Goal: Task Accomplishment & Management: Manage account settings

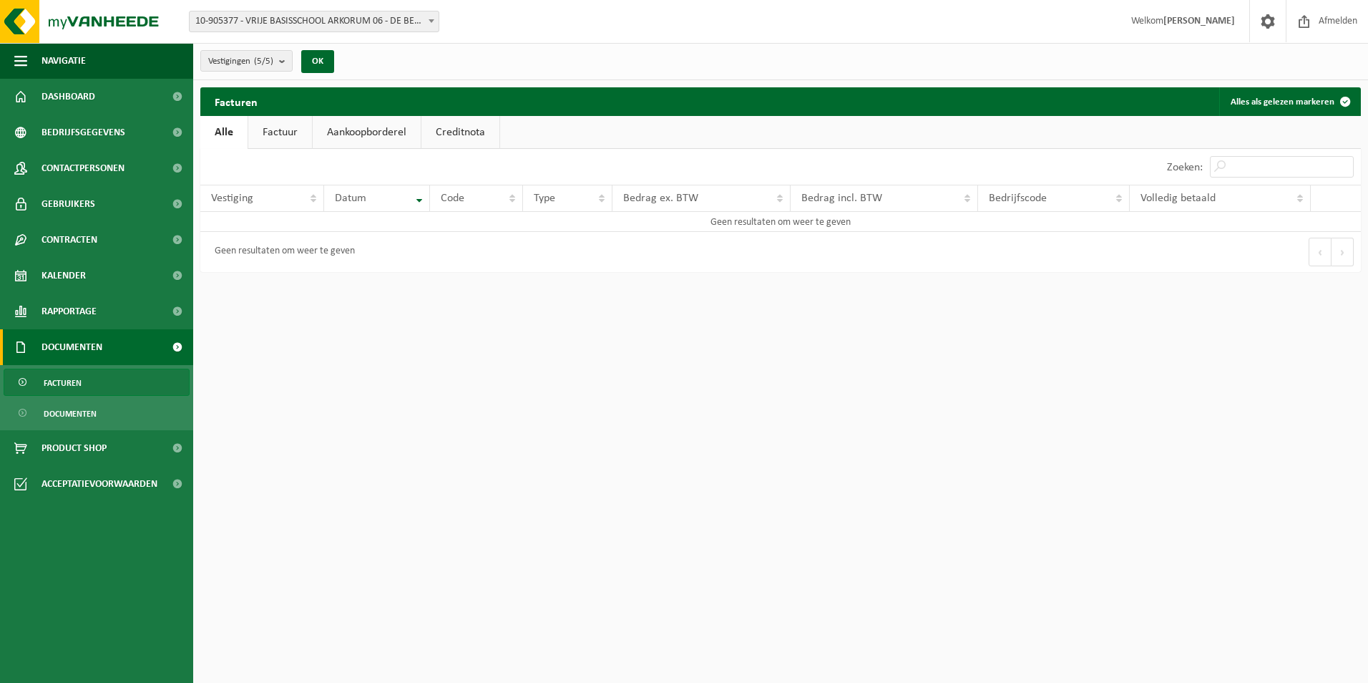
click at [304, 135] on link "Factuur" at bounding box center [280, 132] width 64 height 33
drag, startPoint x: 361, startPoint y: 130, endPoint x: 394, endPoint y: 133, distance: 33.0
click at [362, 130] on link "Aankoopborderel" at bounding box center [368, 132] width 108 height 33
click at [452, 133] on link "Creditnota" at bounding box center [467, 132] width 78 height 33
click at [216, 131] on link "Alle" at bounding box center [223, 132] width 47 height 33
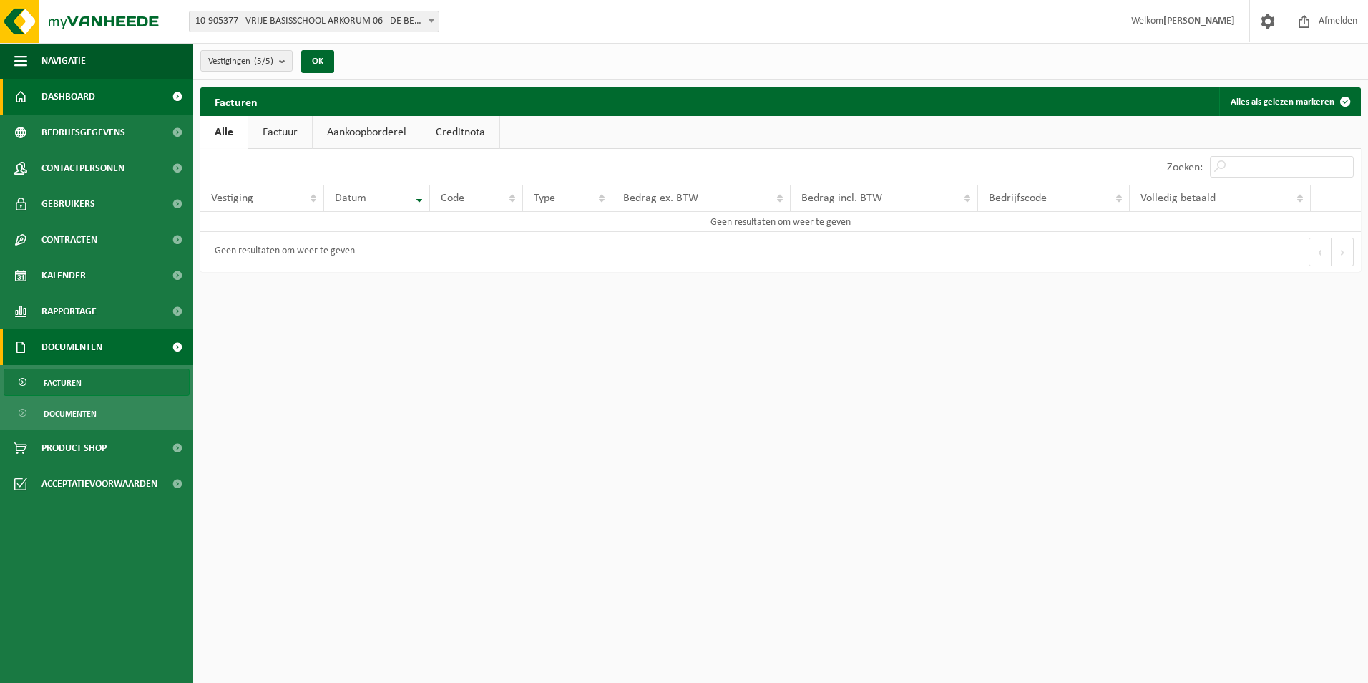
click at [56, 92] on span "Dashboard" at bounding box center [69, 97] width 54 height 36
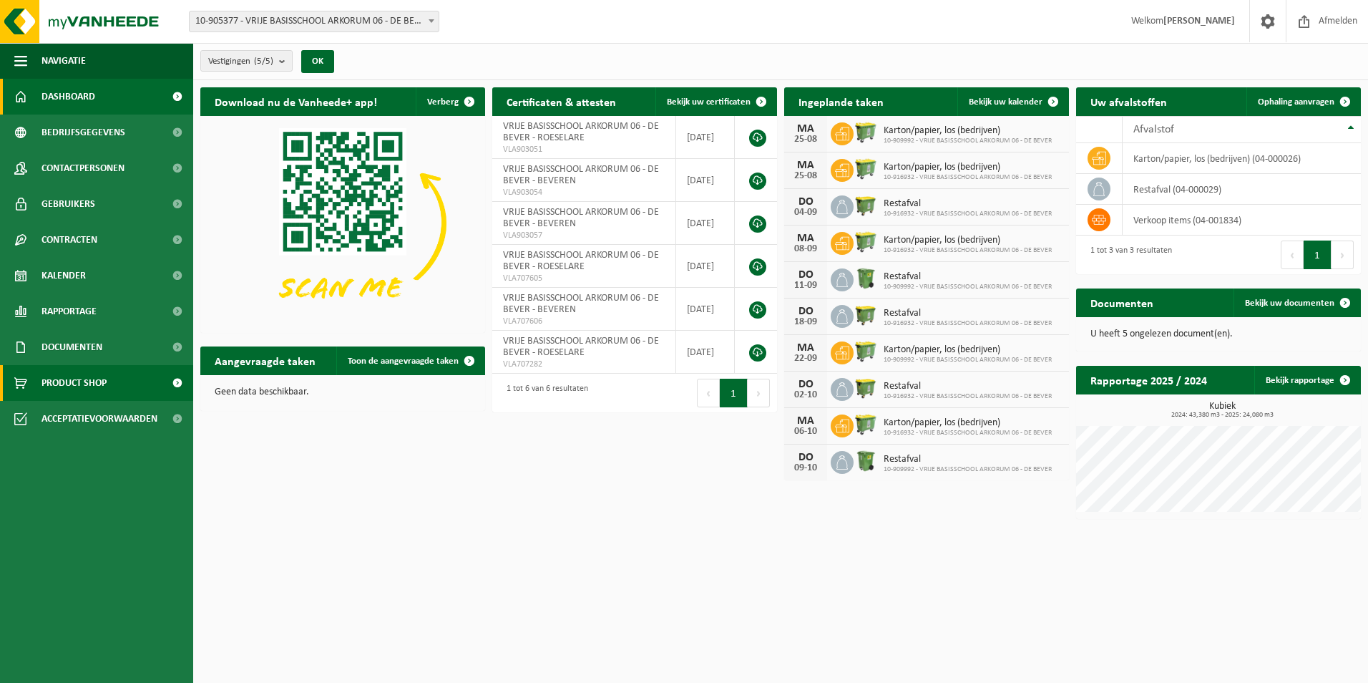
click at [77, 384] on span "Product Shop" at bounding box center [74, 383] width 65 height 36
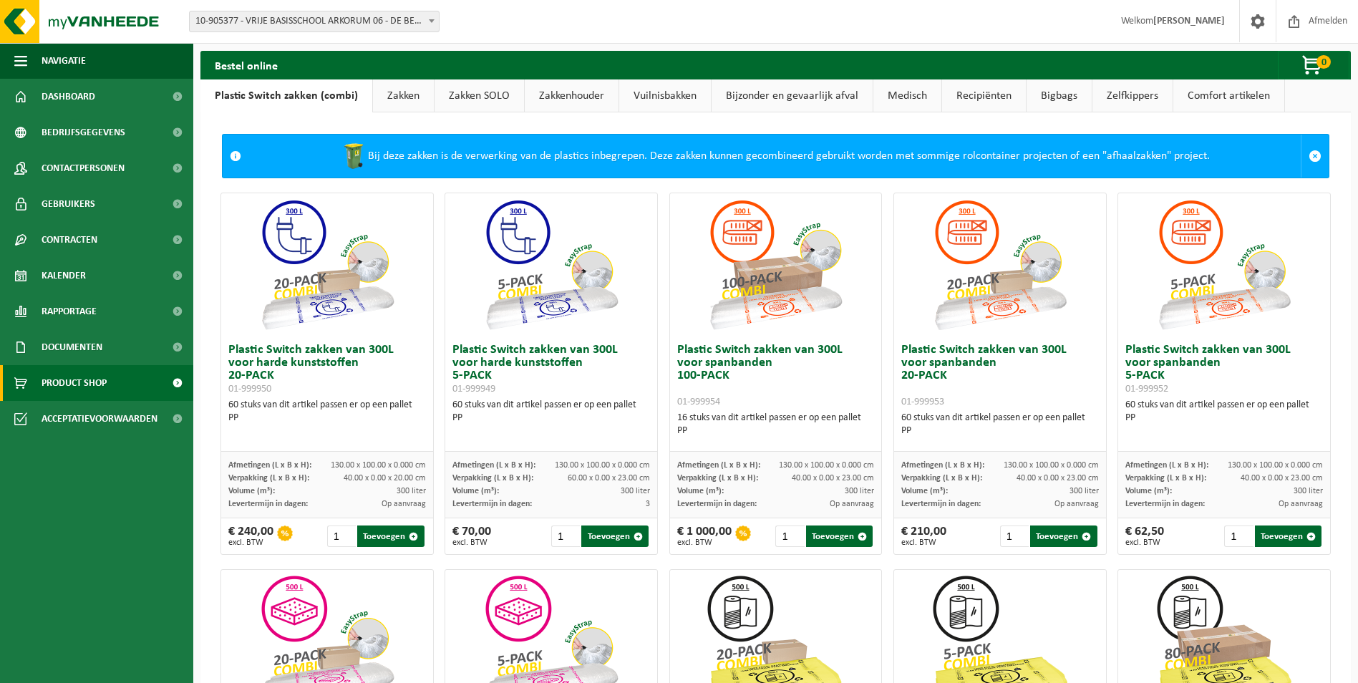
click at [403, 87] on link "Zakken" at bounding box center [403, 95] width 61 height 33
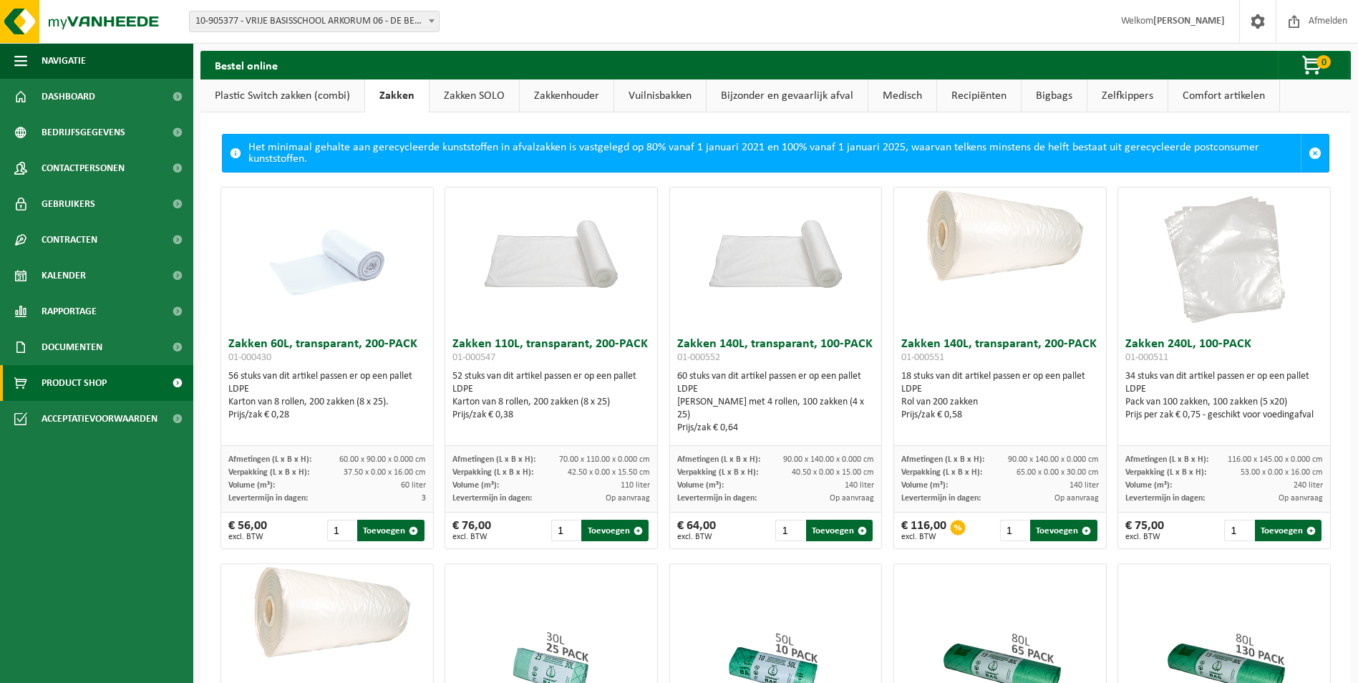
click at [309, 99] on link "Plastic Switch zakken (combi)" at bounding box center [282, 95] width 164 height 33
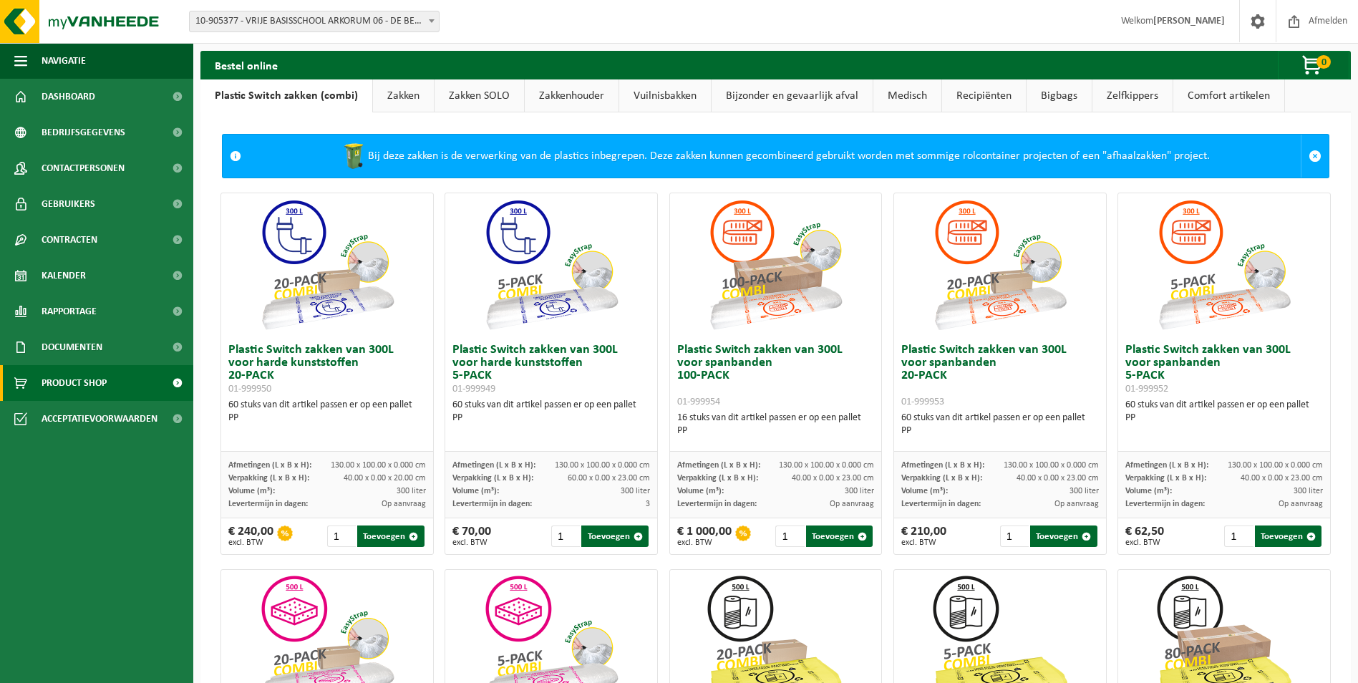
click at [392, 92] on link "Zakken" at bounding box center [403, 95] width 61 height 33
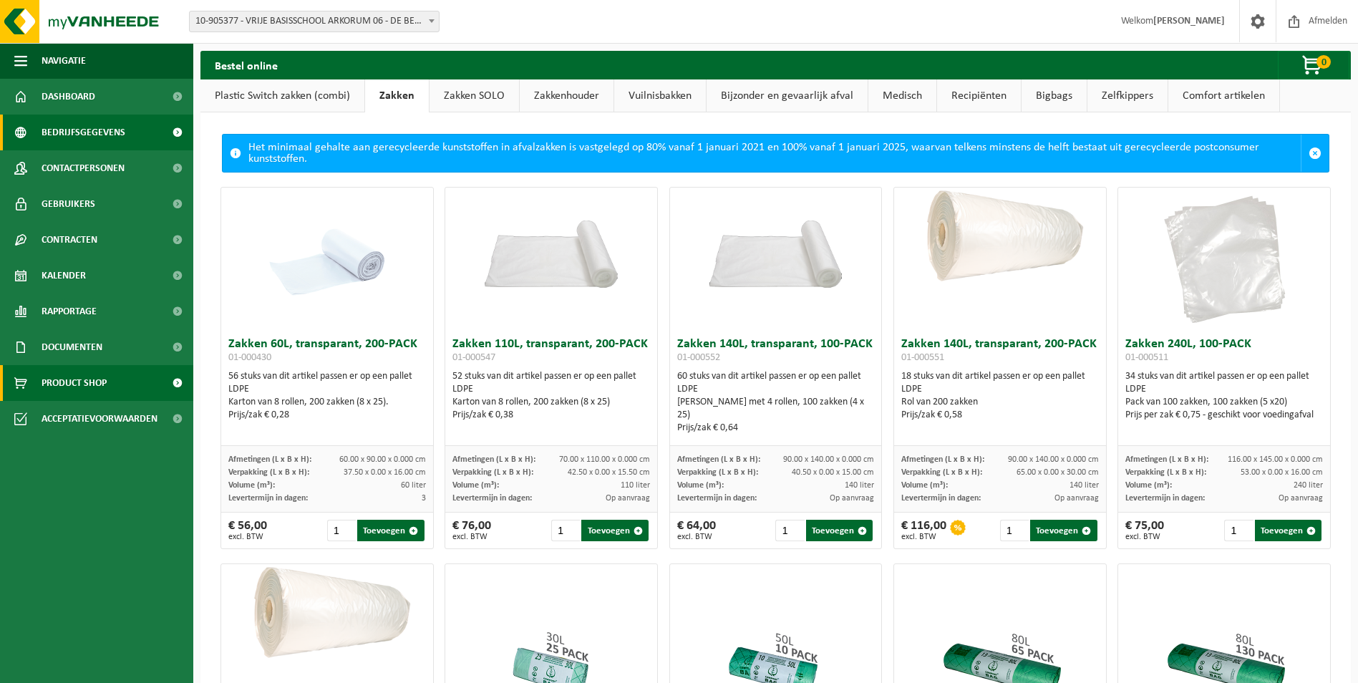
click at [82, 130] on span "Bedrijfsgegevens" at bounding box center [84, 133] width 84 height 36
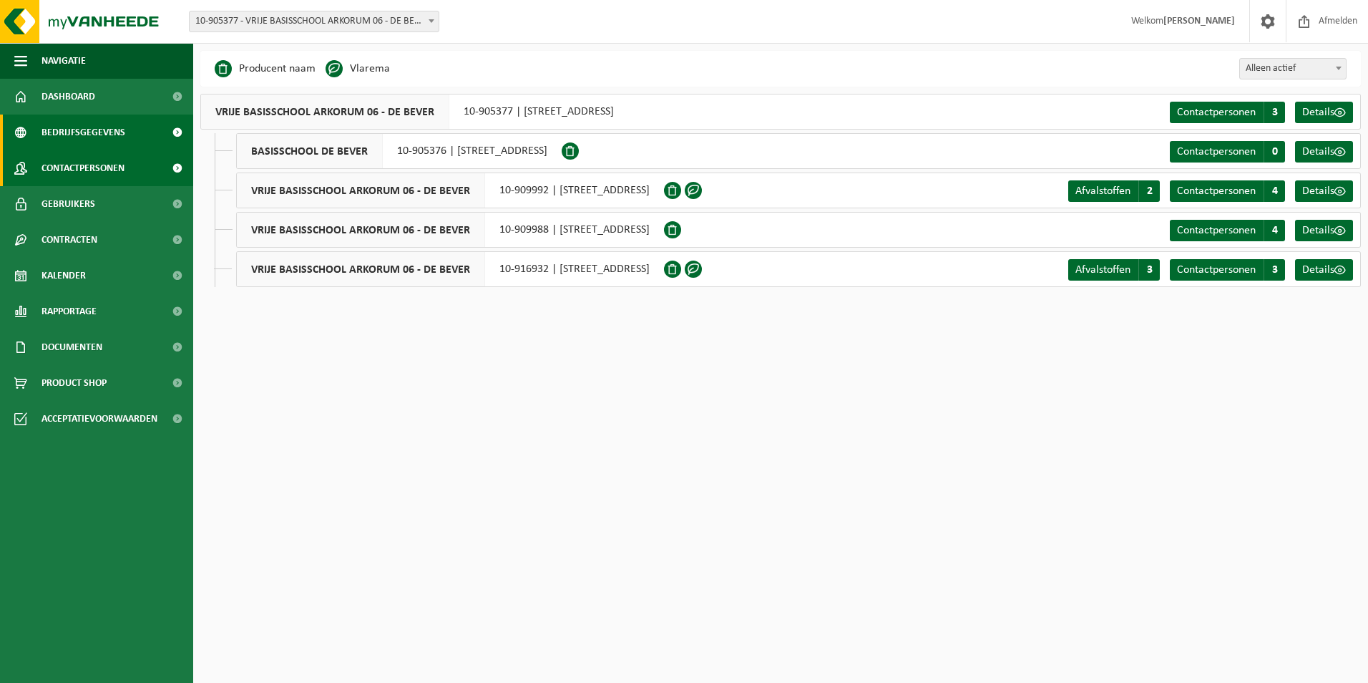
click at [98, 170] on span "Contactpersonen" at bounding box center [83, 168] width 83 height 36
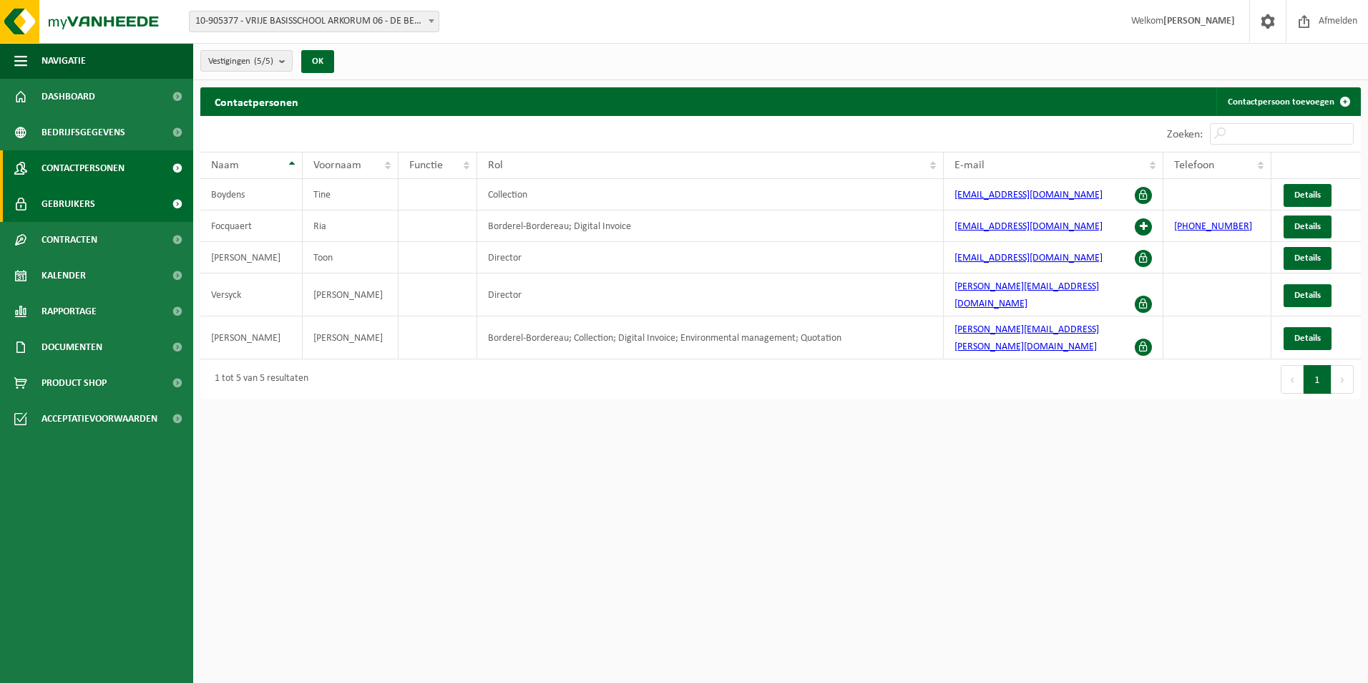
click at [92, 205] on span "Gebruikers" at bounding box center [69, 204] width 54 height 36
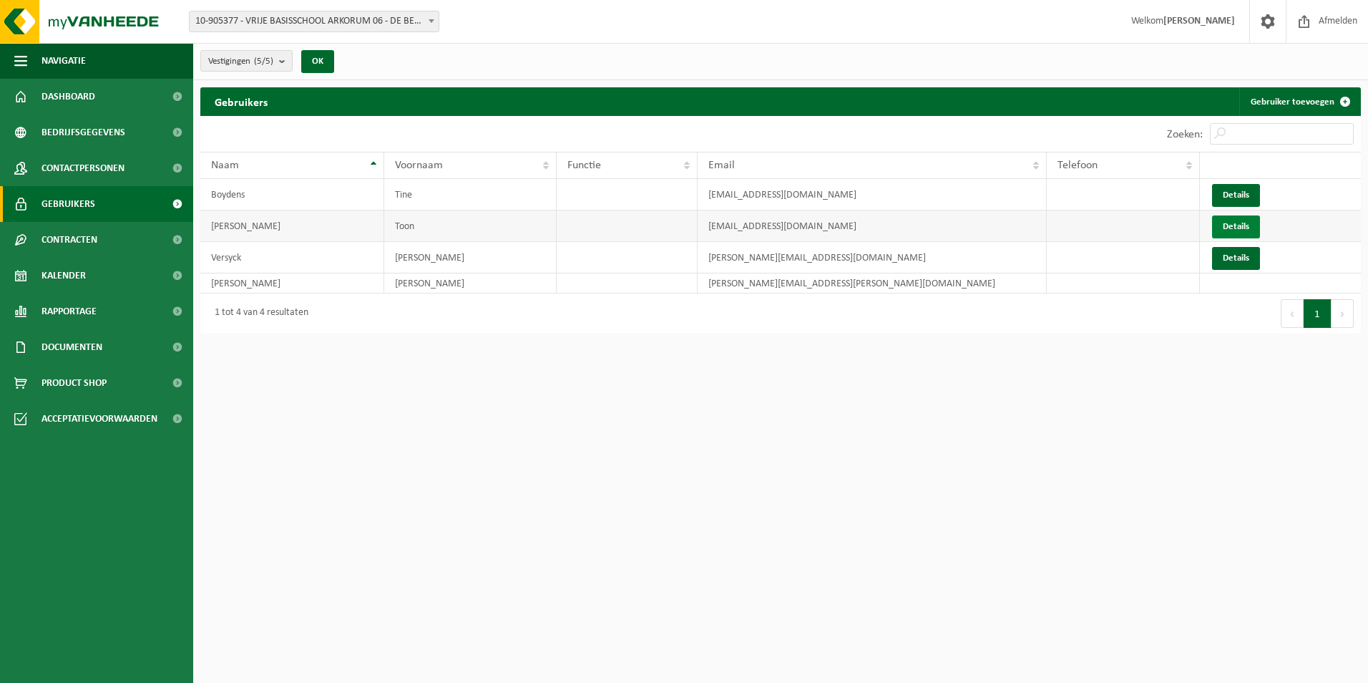
click at [1233, 229] on link "Details" at bounding box center [1236, 226] width 48 height 23
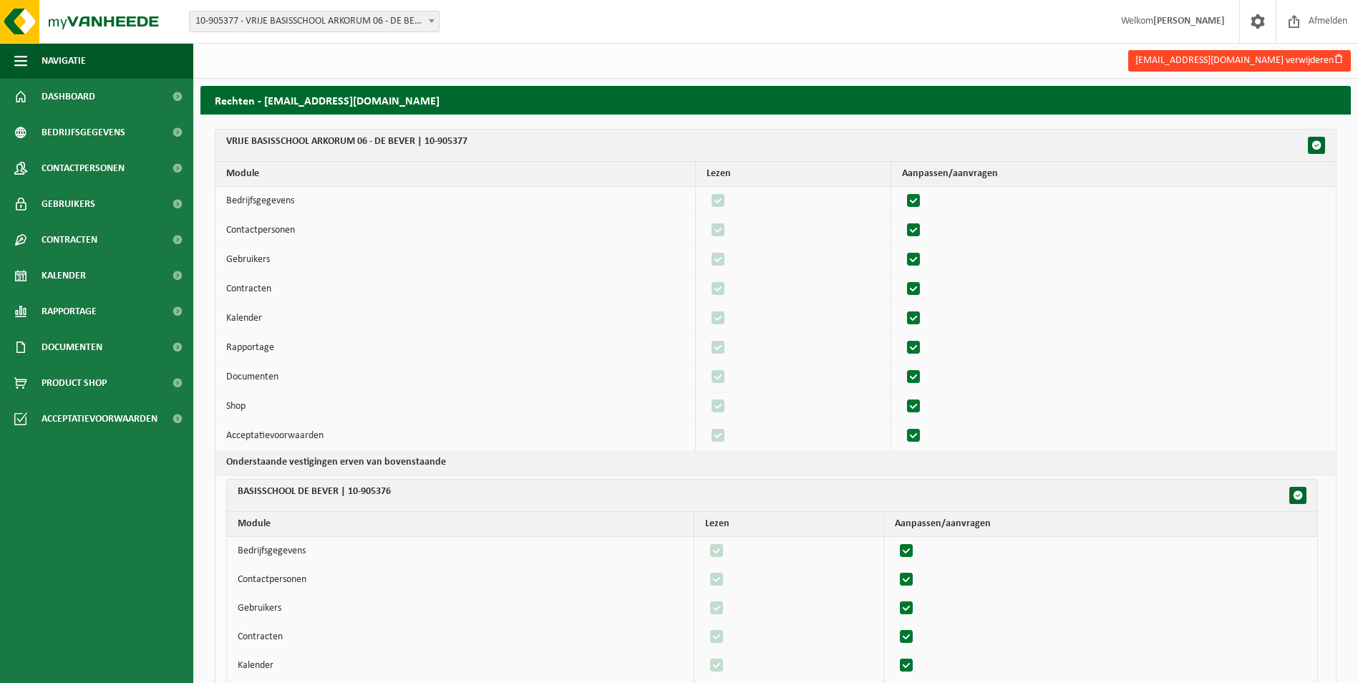
click at [1248, 59] on button "toon.vanbelleghem@arkorum.be verwijderen" at bounding box center [1239, 60] width 223 height 21
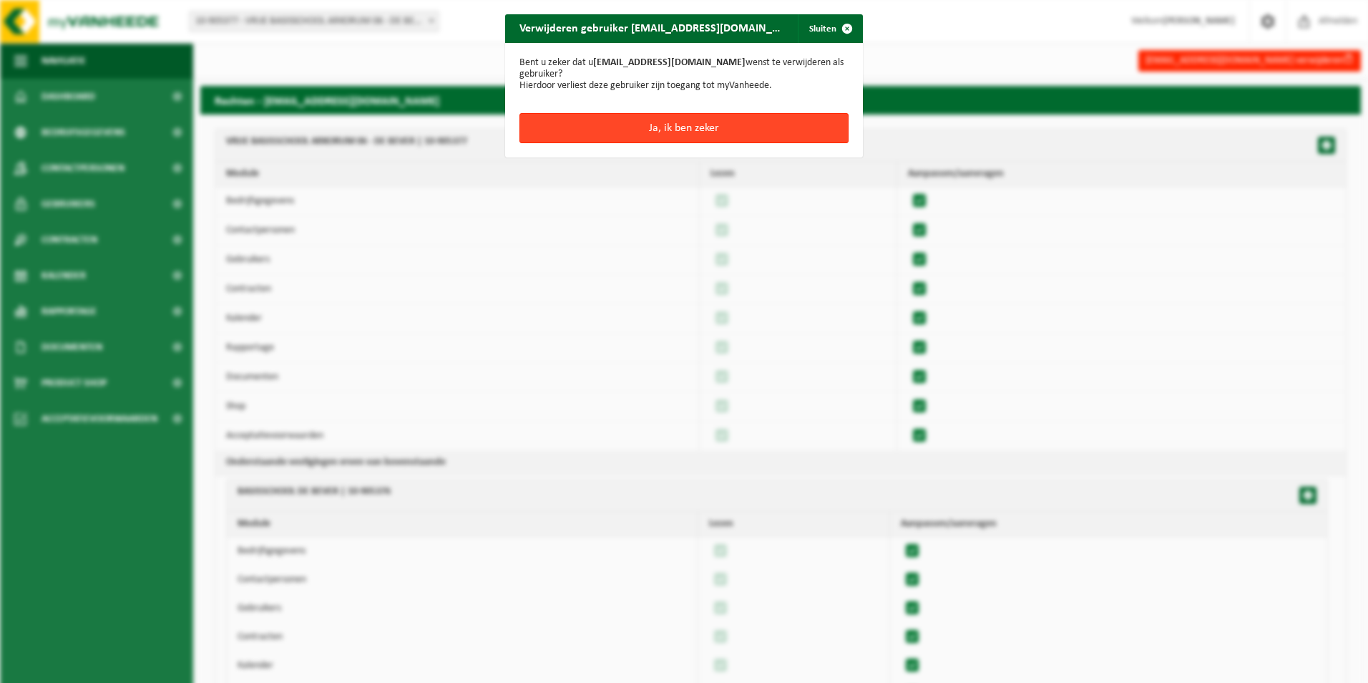
click at [689, 125] on button "Ja, ik ben zeker" at bounding box center [684, 128] width 329 height 30
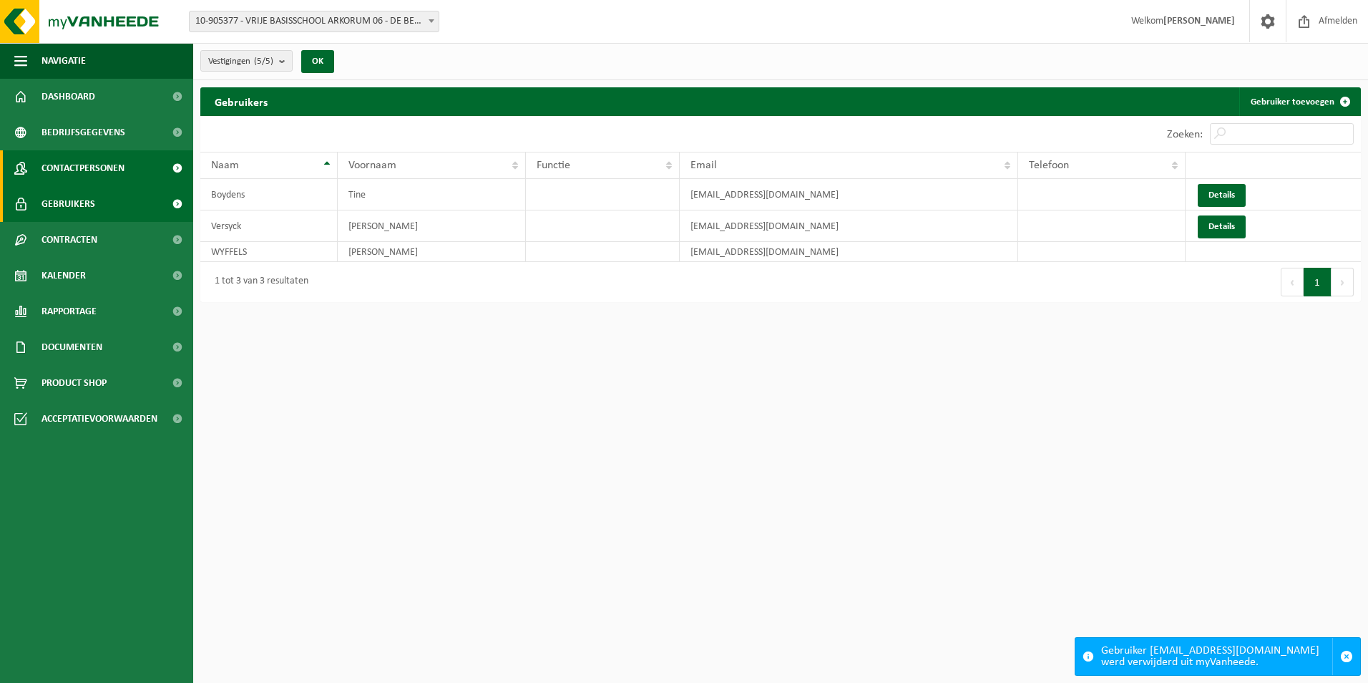
click at [81, 170] on span "Contactpersonen" at bounding box center [83, 168] width 83 height 36
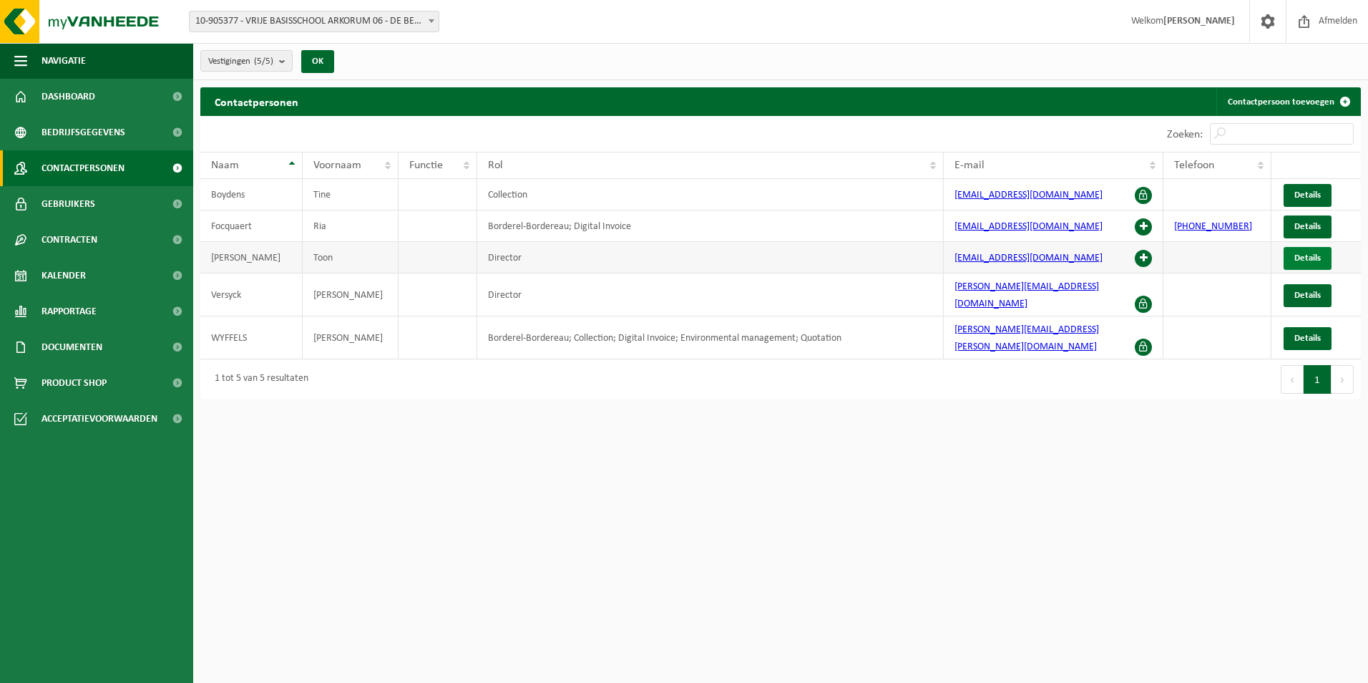
click at [1305, 258] on span "Details" at bounding box center [1308, 257] width 26 height 9
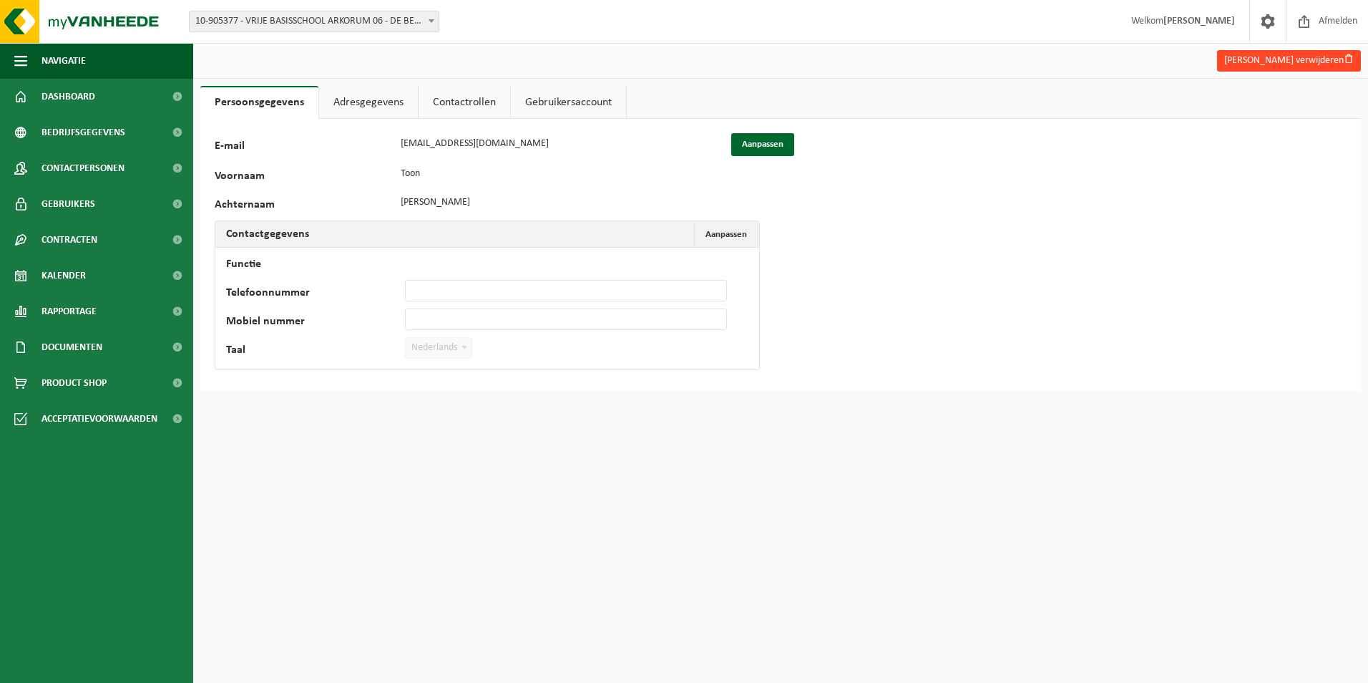
click at [1245, 62] on button "[PERSON_NAME] verwijderen" at bounding box center [1289, 60] width 144 height 21
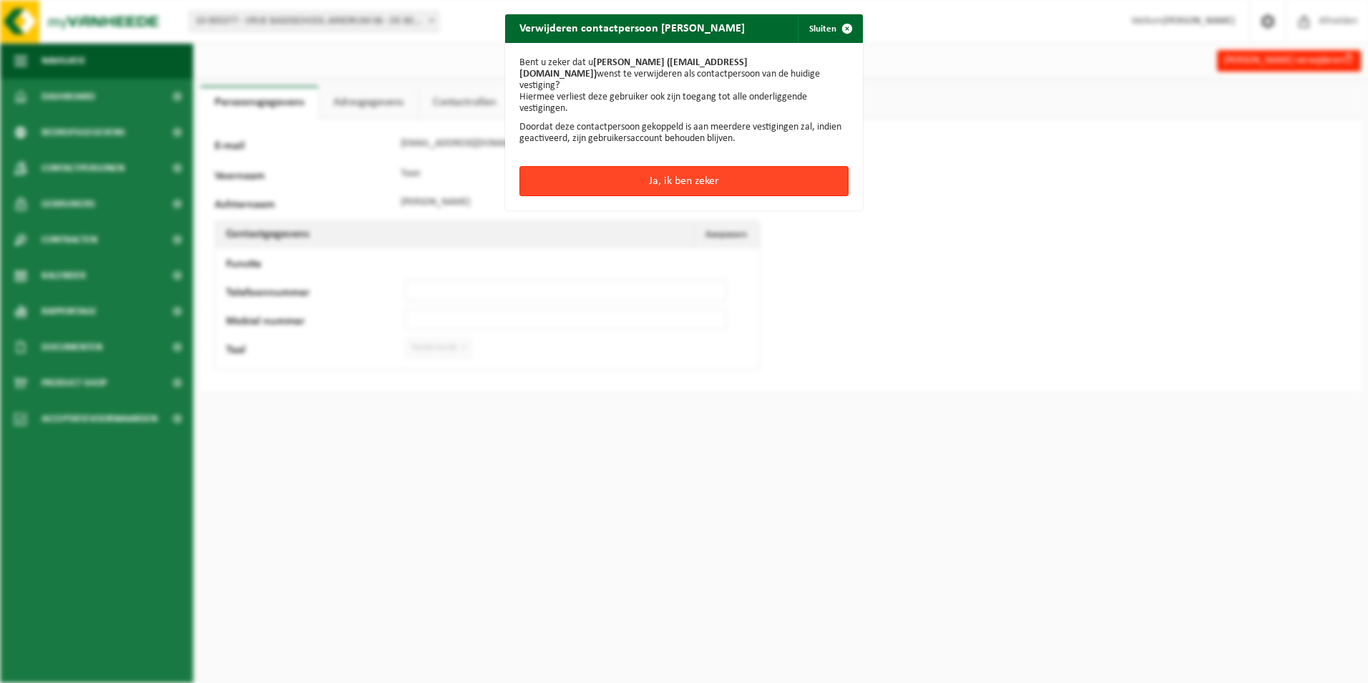
click at [743, 166] on button "Ja, ik ben zeker" at bounding box center [684, 181] width 329 height 30
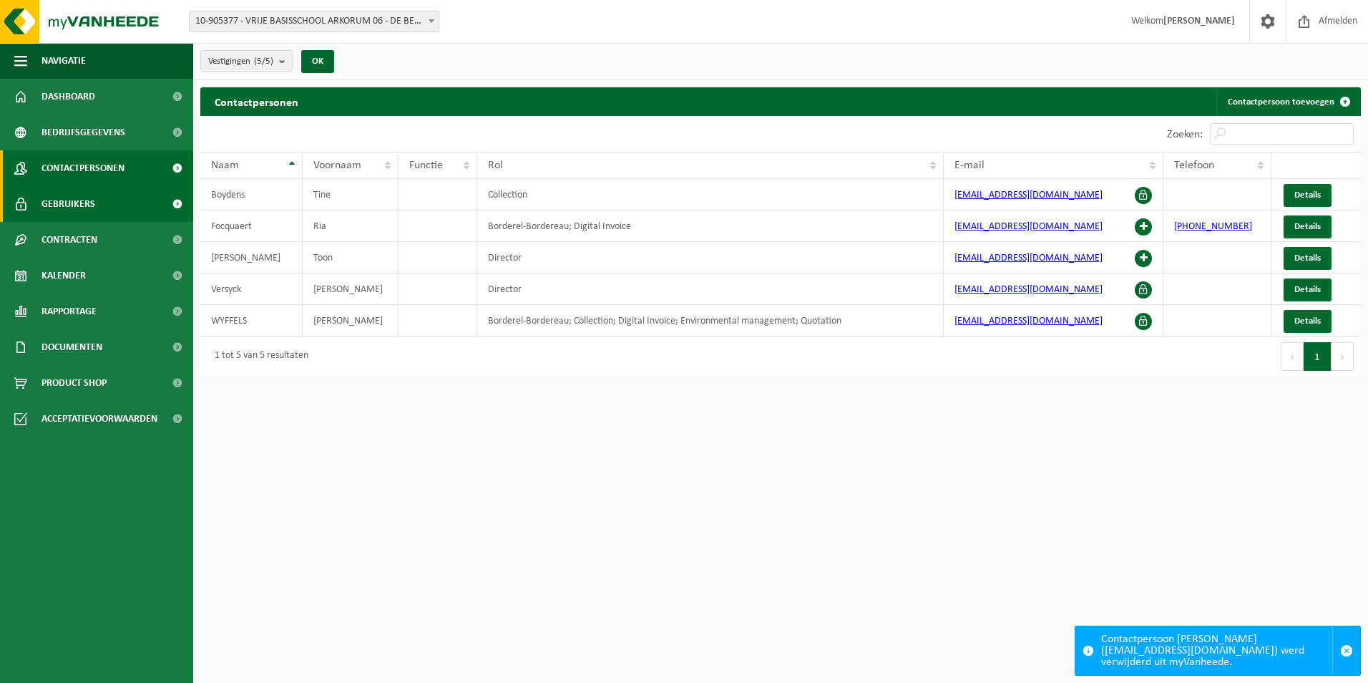
click at [82, 199] on span "Gebruikers" at bounding box center [69, 204] width 54 height 36
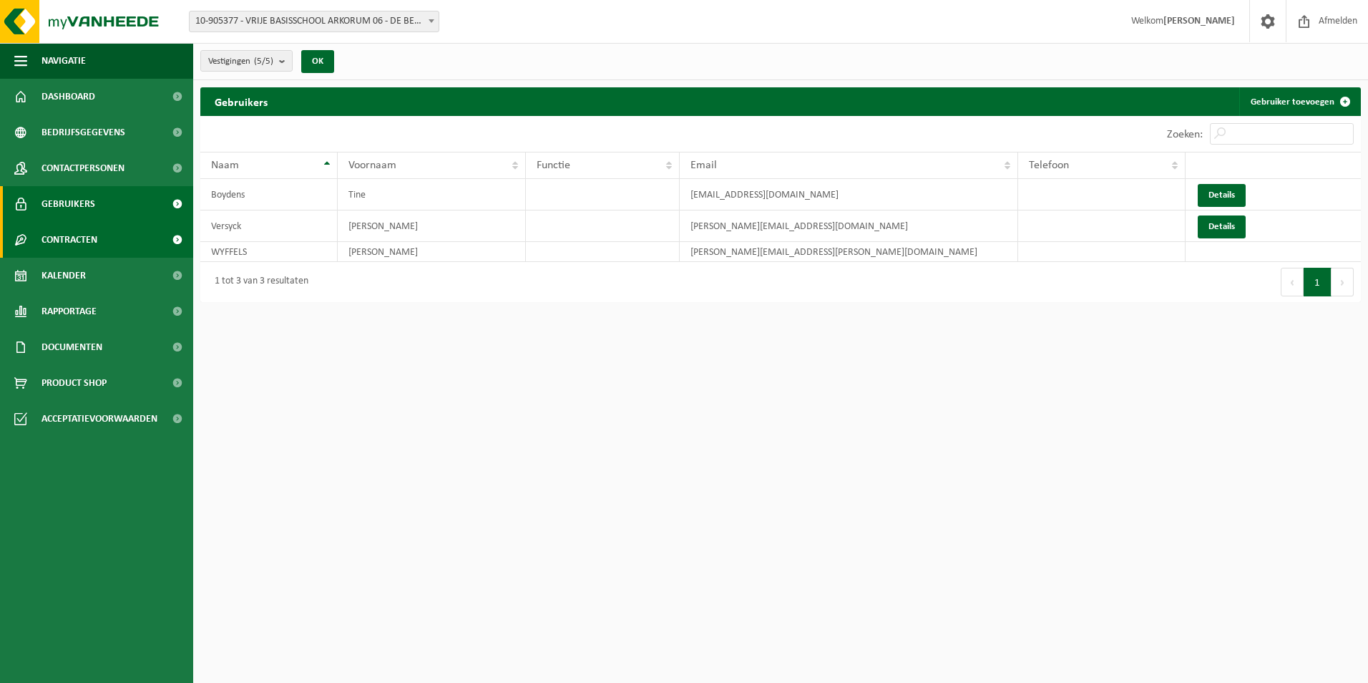
click at [81, 239] on span "Contracten" at bounding box center [70, 240] width 56 height 36
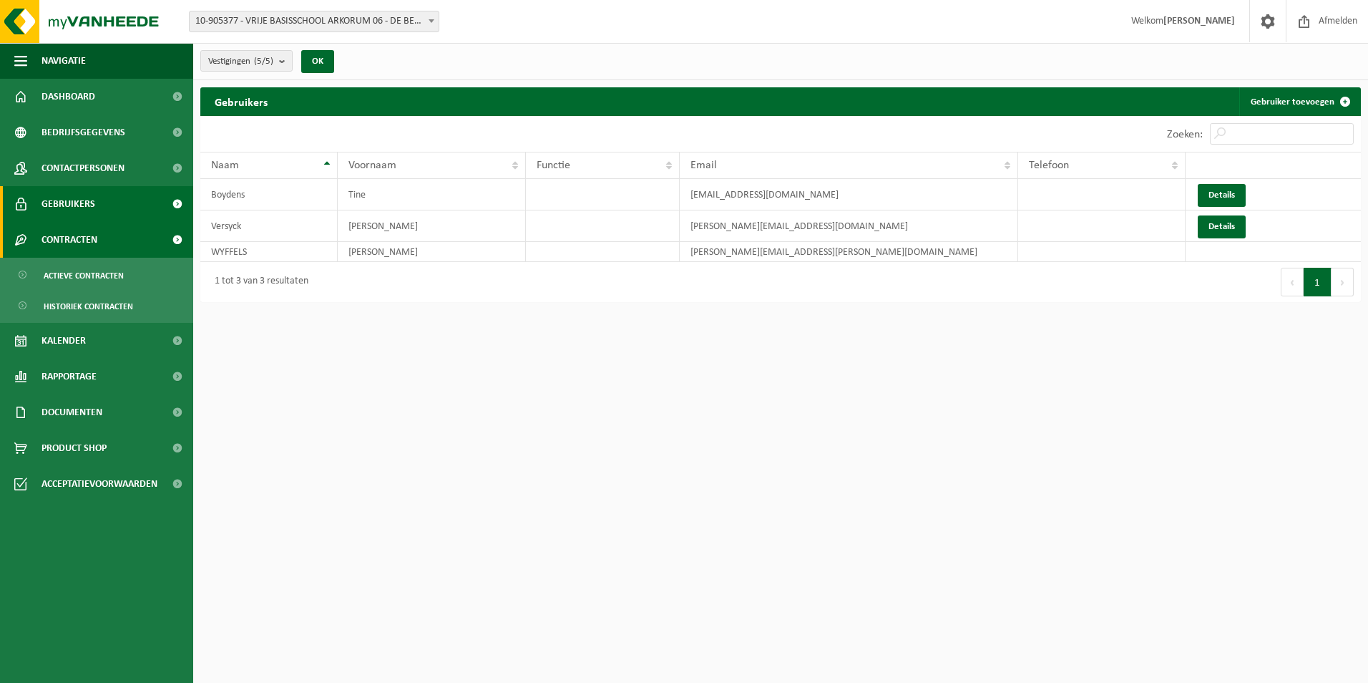
click at [72, 239] on span "Contracten" at bounding box center [70, 240] width 56 height 36
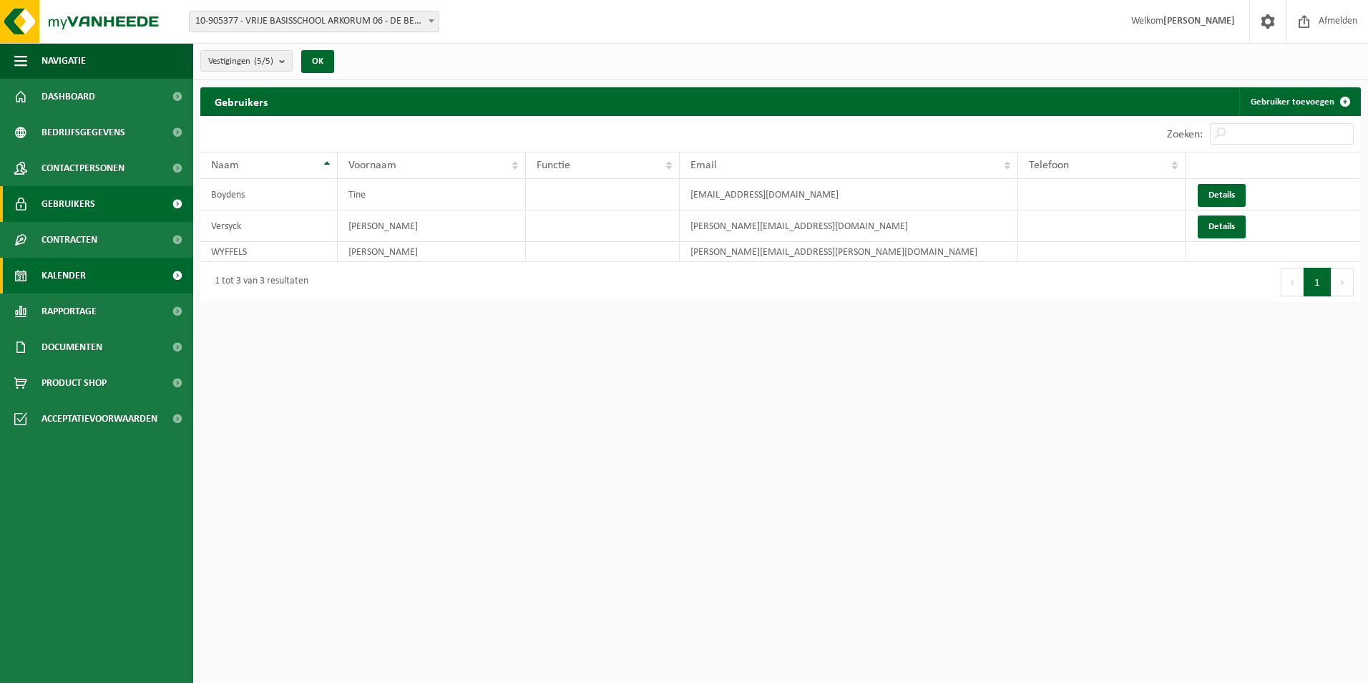
click at [75, 280] on span "Kalender" at bounding box center [64, 276] width 44 height 36
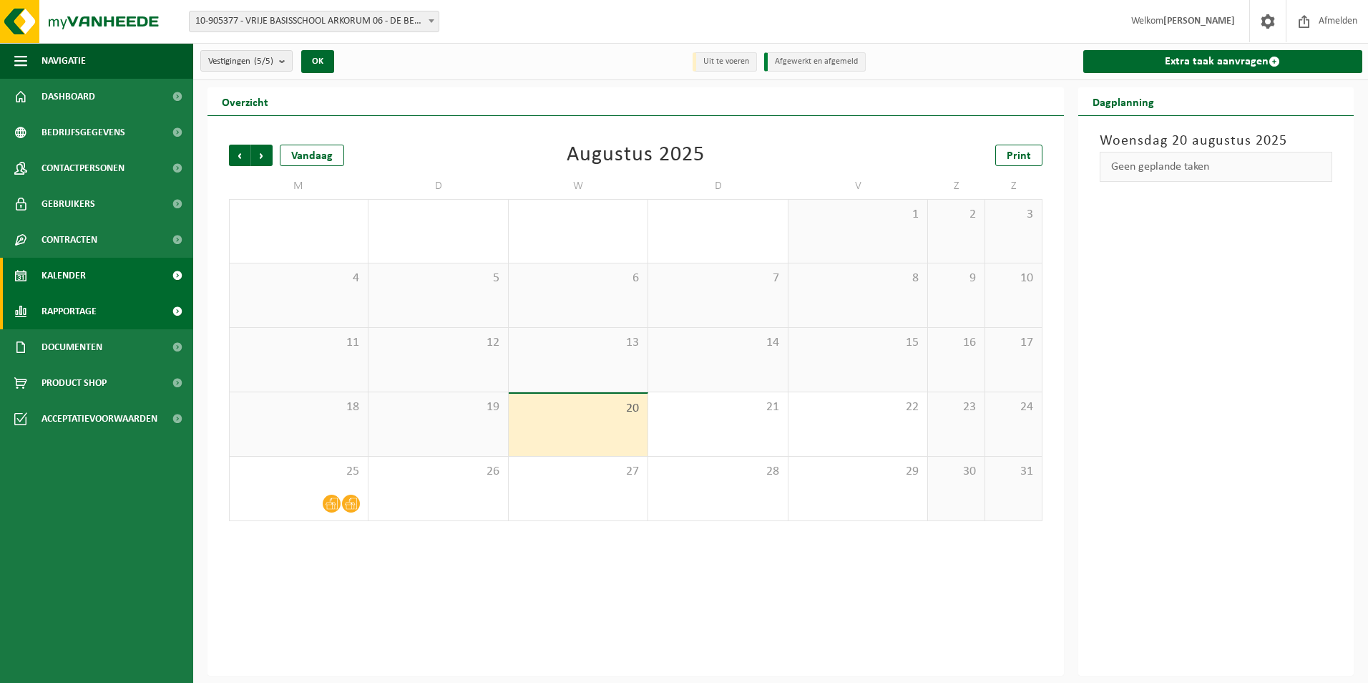
click at [81, 306] on span "Rapportage" at bounding box center [69, 311] width 55 height 36
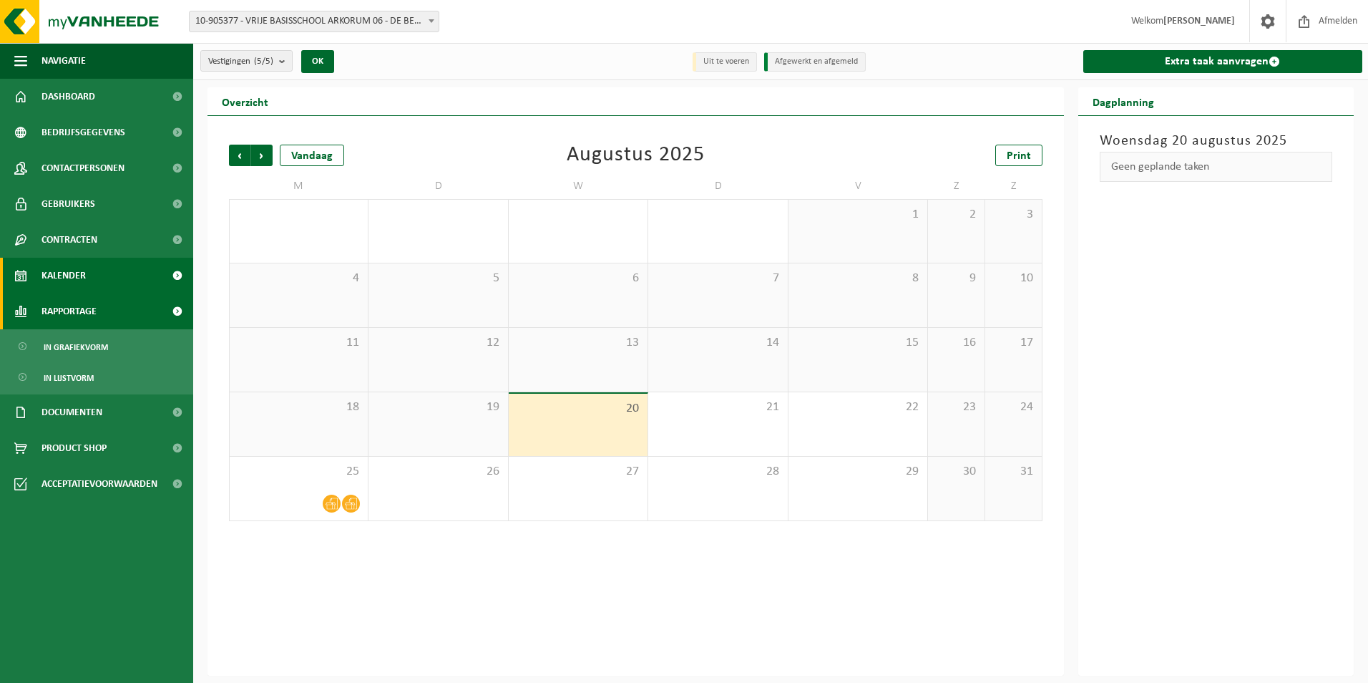
click at [88, 306] on span "Rapportage" at bounding box center [69, 311] width 55 height 36
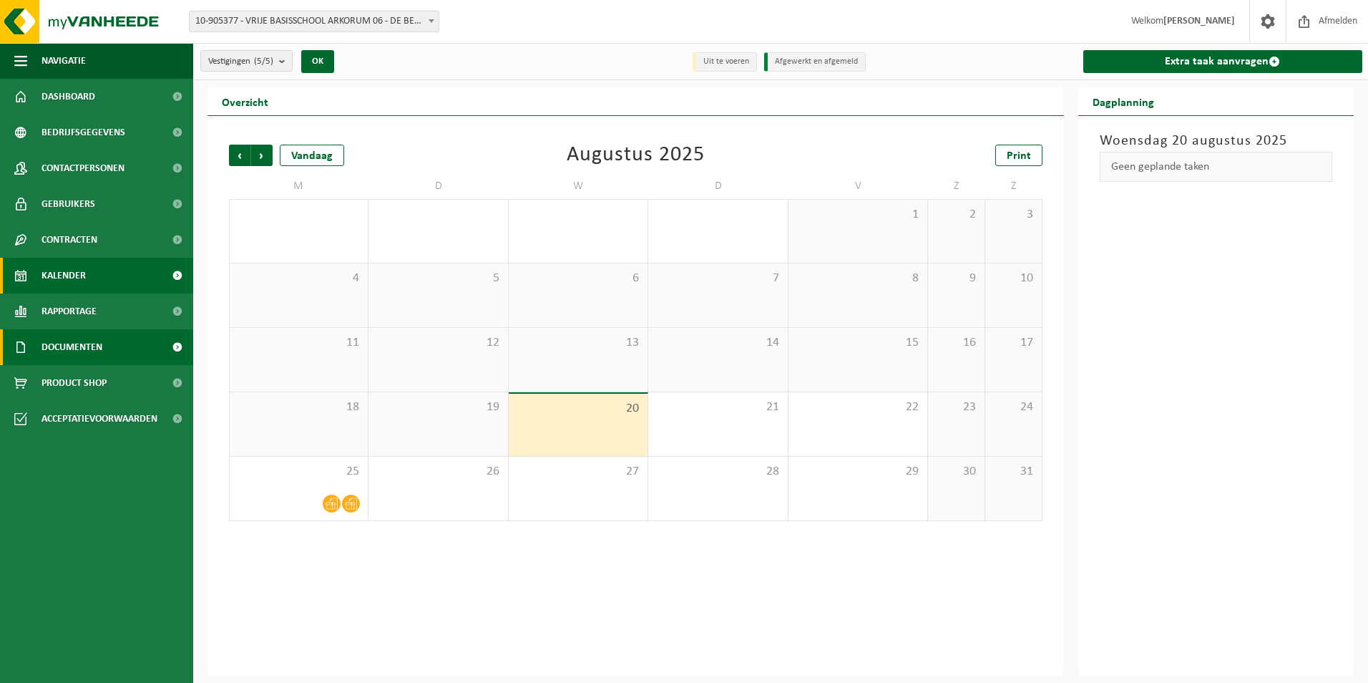
click at [82, 349] on span "Documenten" at bounding box center [72, 347] width 61 height 36
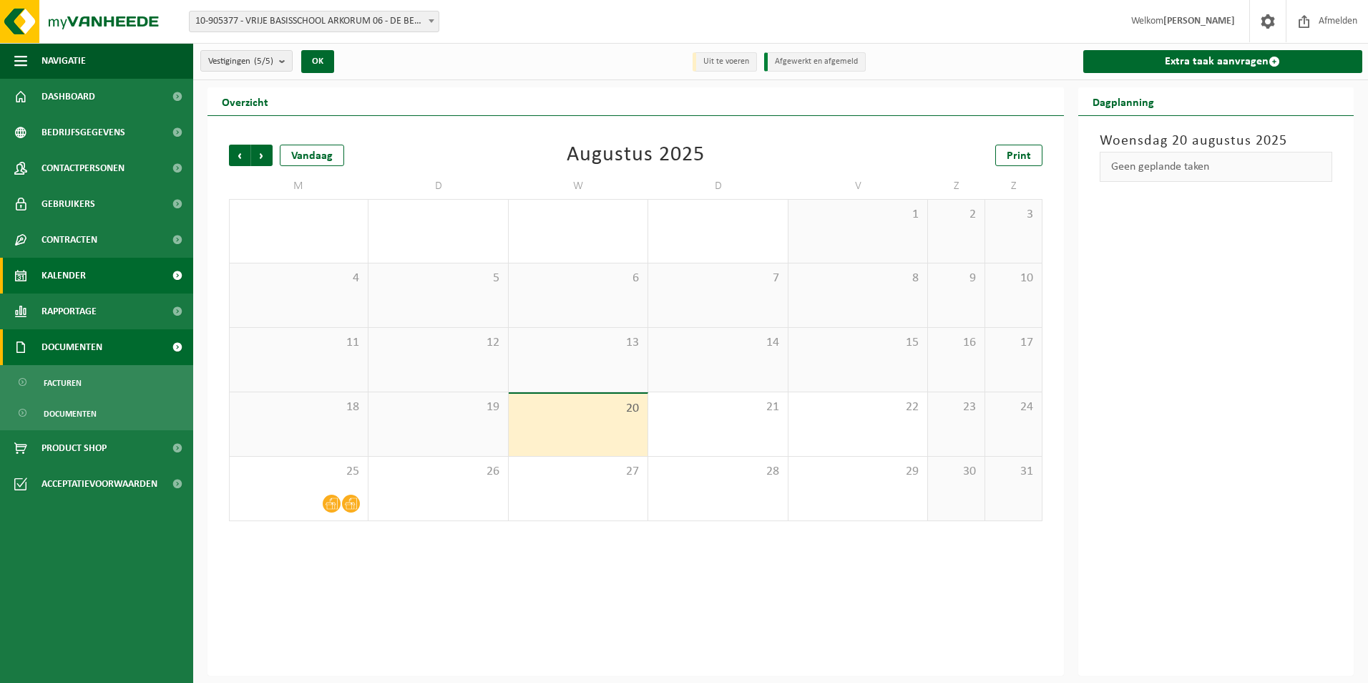
click at [82, 349] on span "Documenten" at bounding box center [72, 347] width 61 height 36
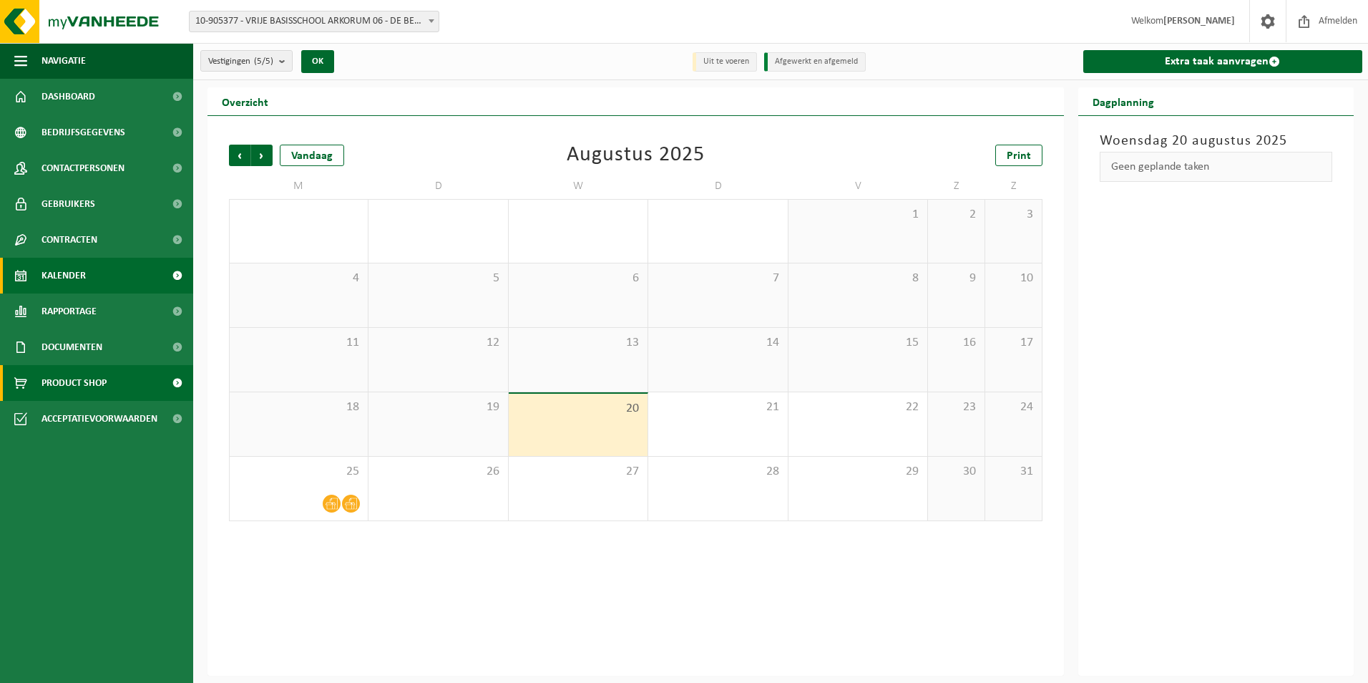
click at [81, 381] on span "Product Shop" at bounding box center [74, 383] width 65 height 36
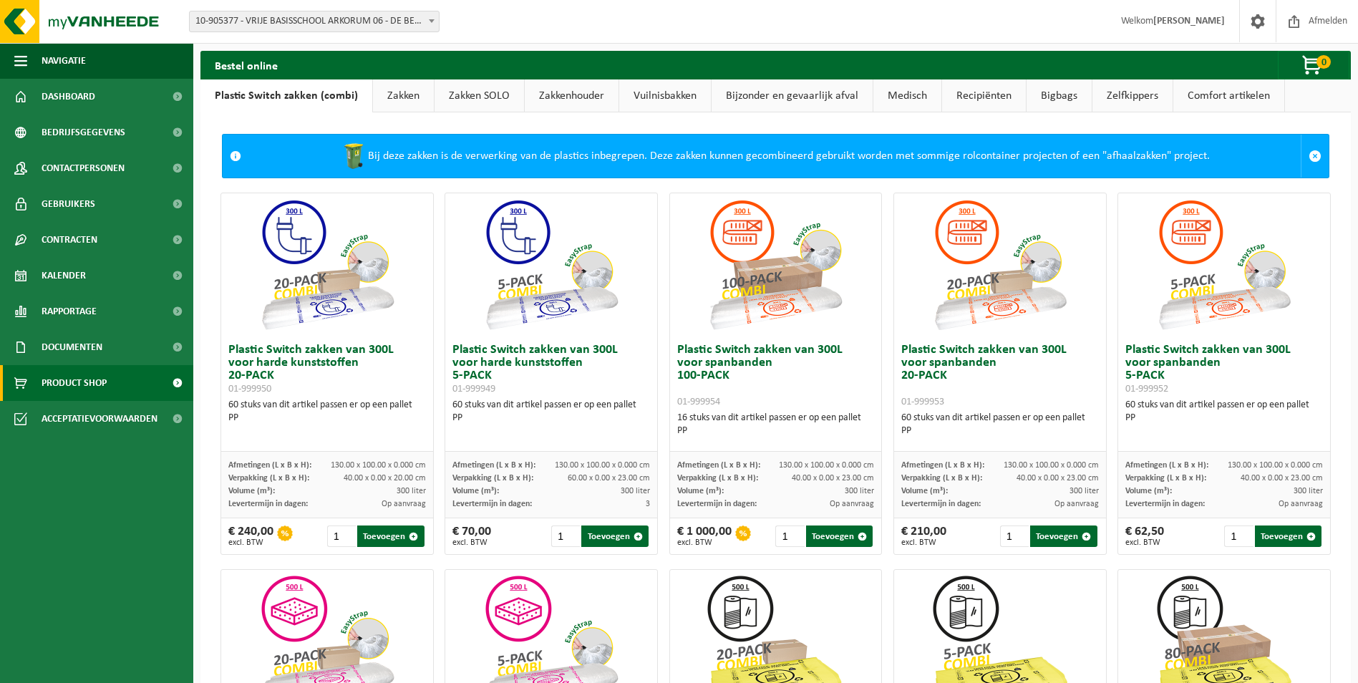
click at [655, 97] on link "Vuilnisbakken" at bounding box center [665, 95] width 92 height 33
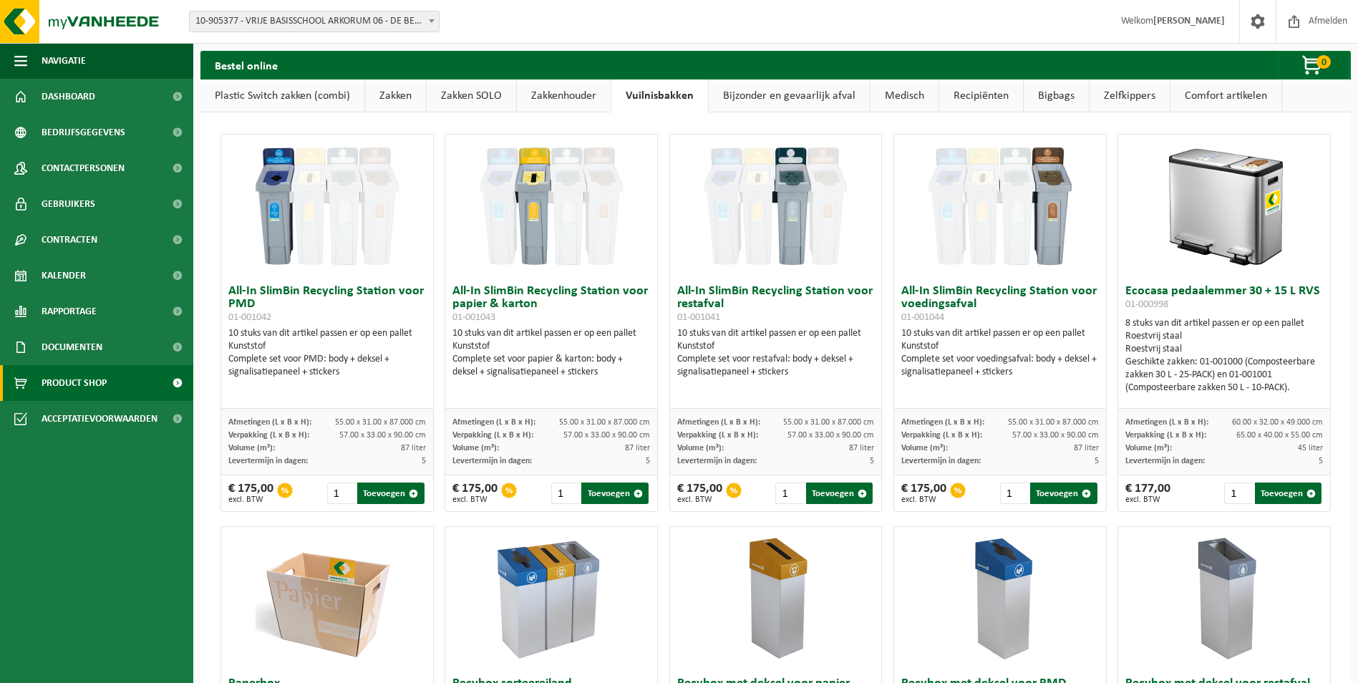
click at [391, 96] on link "Zakken" at bounding box center [395, 95] width 61 height 33
